Goal: Check status: Check status

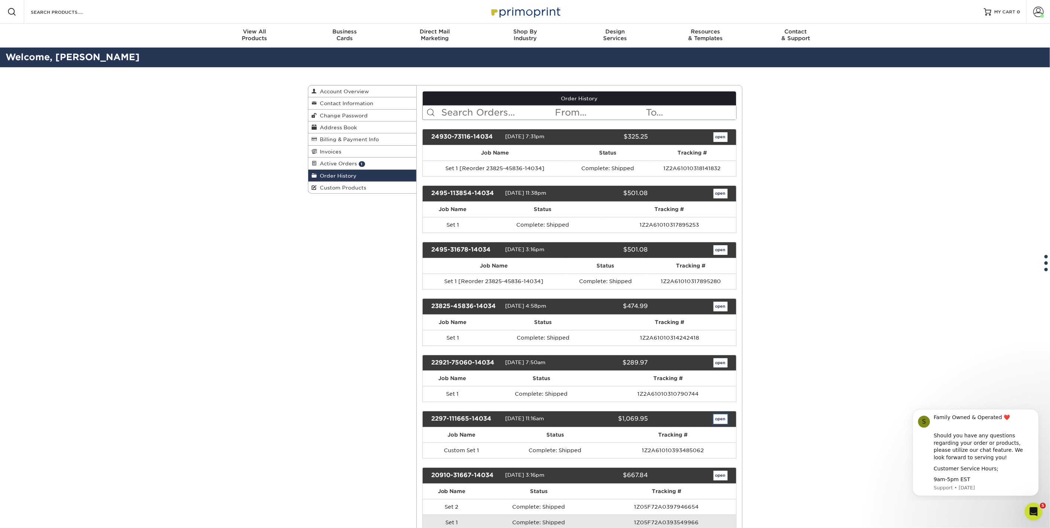
click at [718, 414] on link "open" at bounding box center [720, 419] width 14 height 10
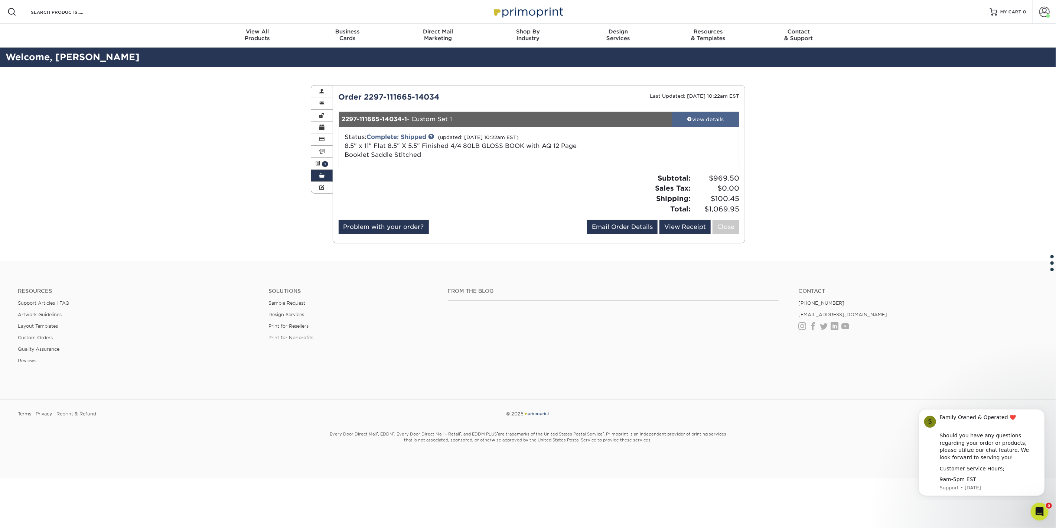
click at [689, 114] on link "view details" at bounding box center [705, 119] width 67 height 15
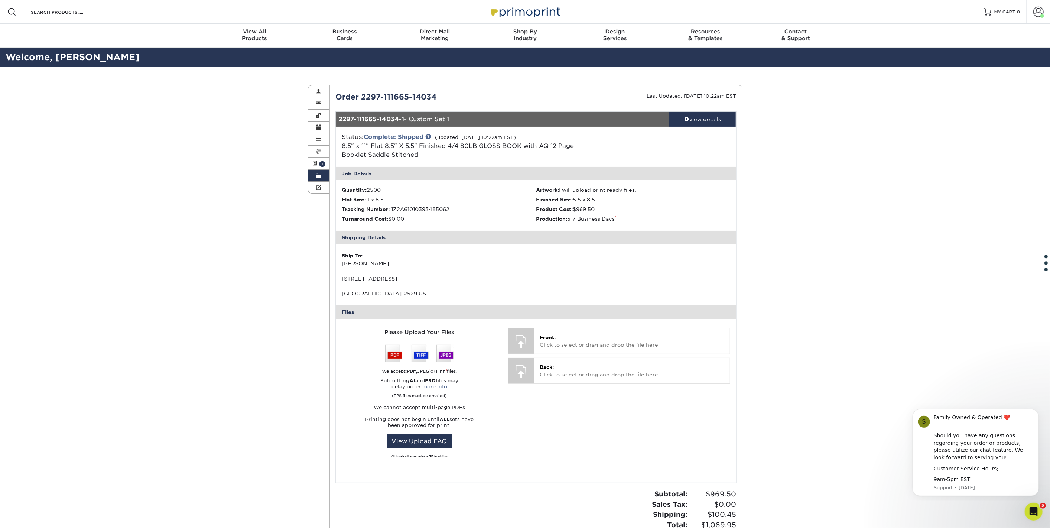
click at [905, 220] on div "Order History Account Overview Contact Information Change Password Address Book…" at bounding box center [525, 322] width 1050 height 510
click at [756, 137] on div "Order History Account Overview Contact Information Change Password Address Book…" at bounding box center [525, 322] width 1050 height 510
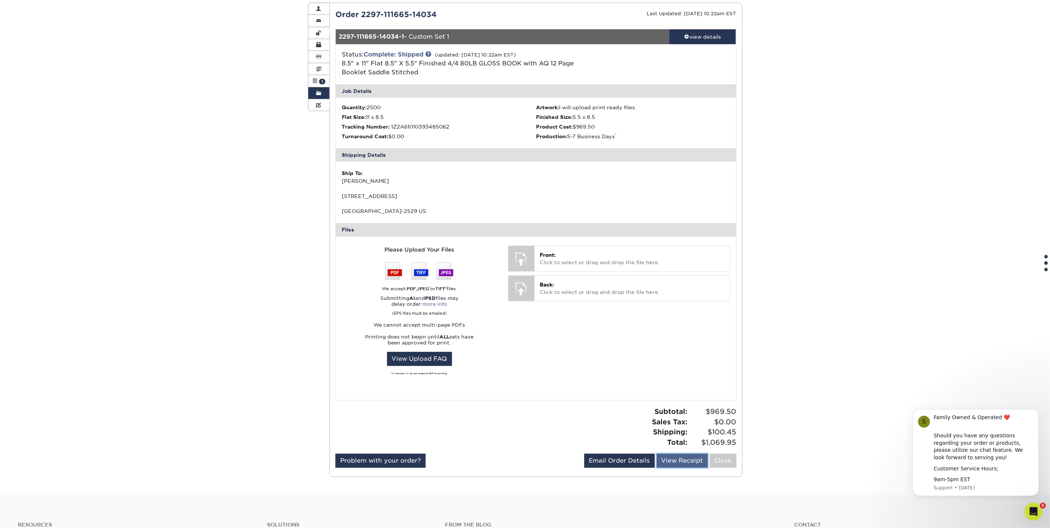
click at [682, 461] on link "View Receipt" at bounding box center [681, 460] width 51 height 14
